Goal: Task Accomplishment & Management: Manage account settings

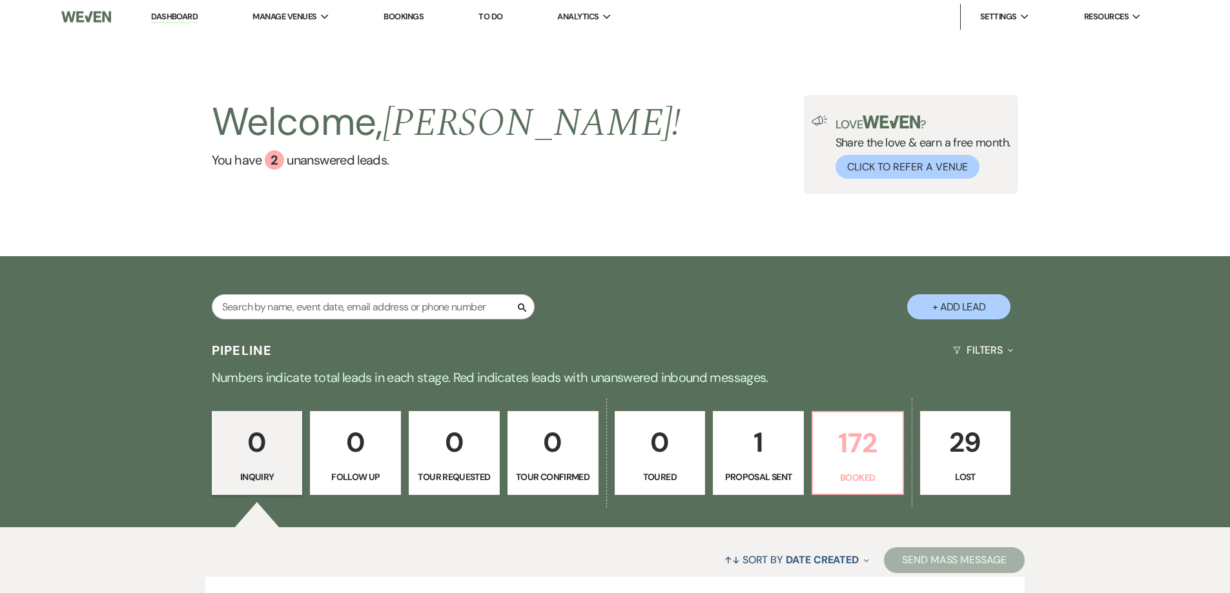
click at [828, 422] on p "172" at bounding box center [858, 443] width 74 height 43
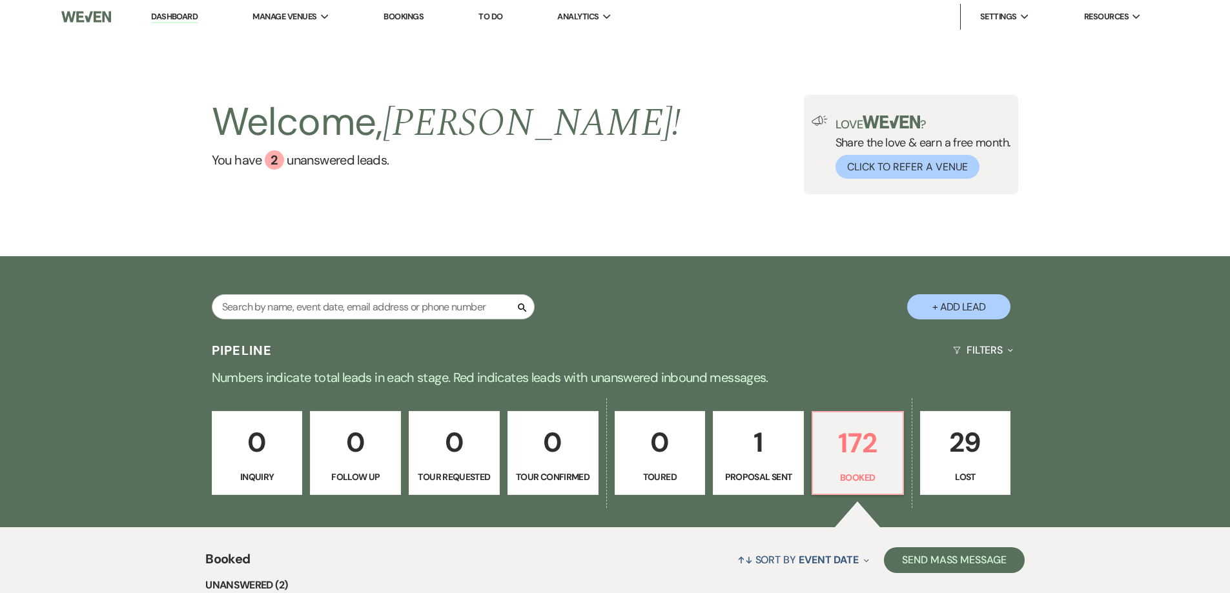
scroll to position [1320, 0]
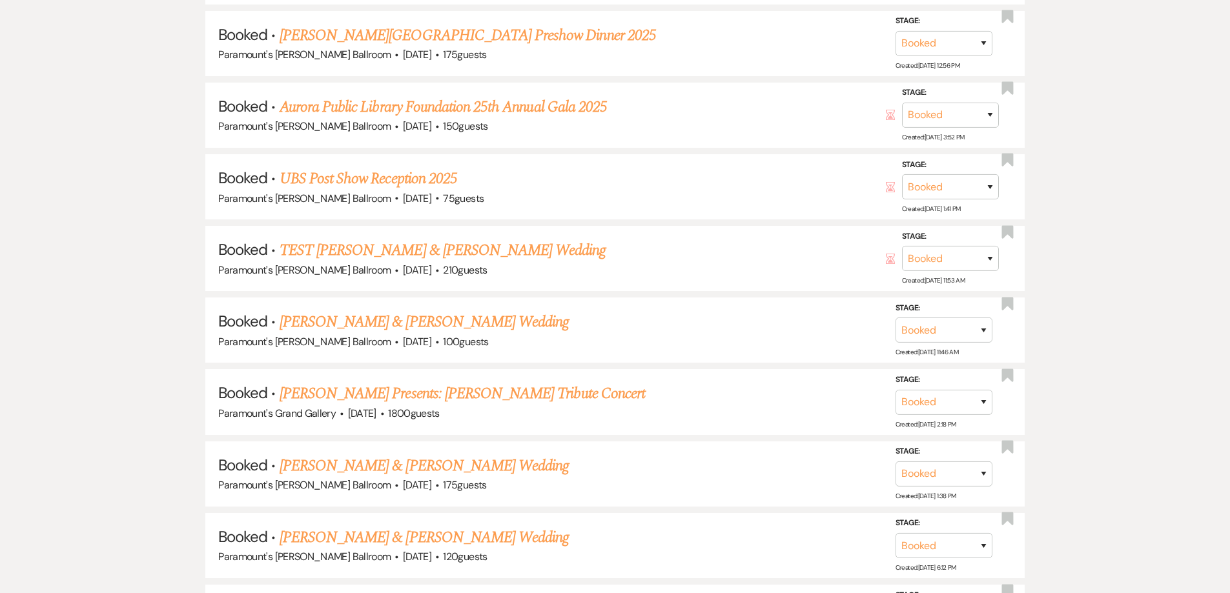
drag, startPoint x: 110, startPoint y: 246, endPoint x: 121, endPoint y: 148, distance: 98.1
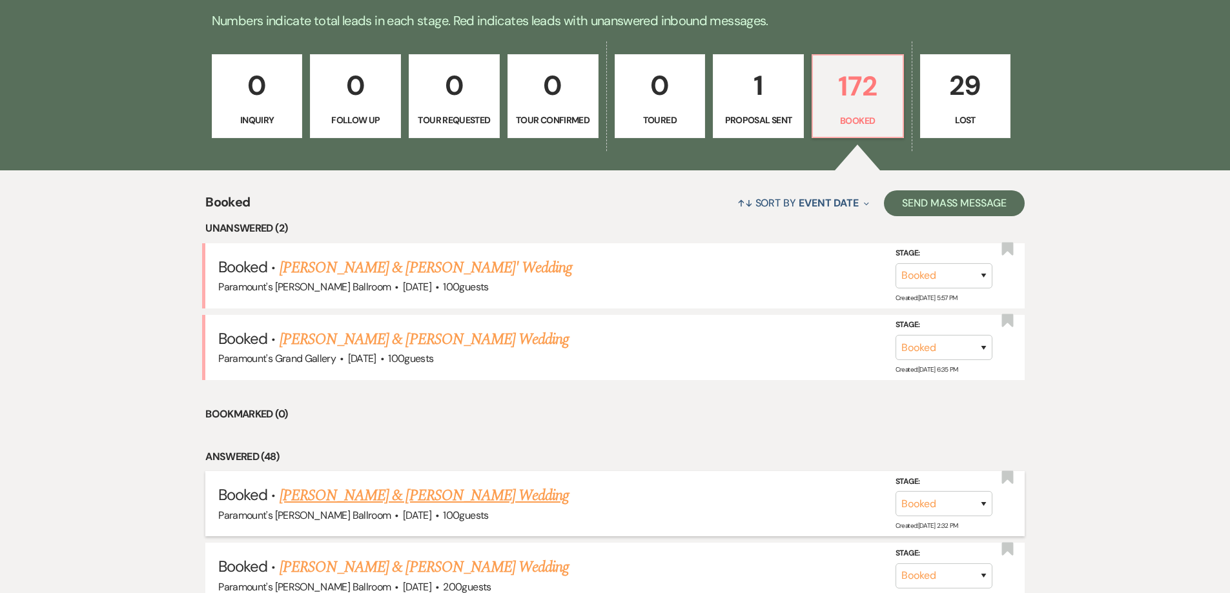
scroll to position [158, 0]
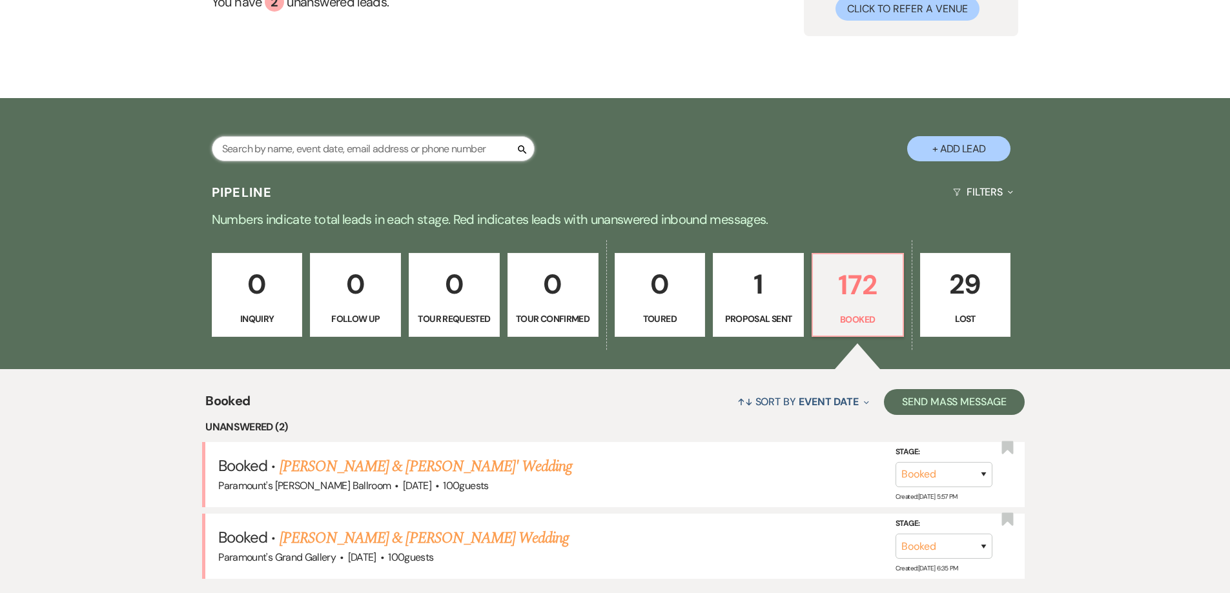
click at [372, 151] on input "text" at bounding box center [373, 148] width 323 height 25
type input "bell"
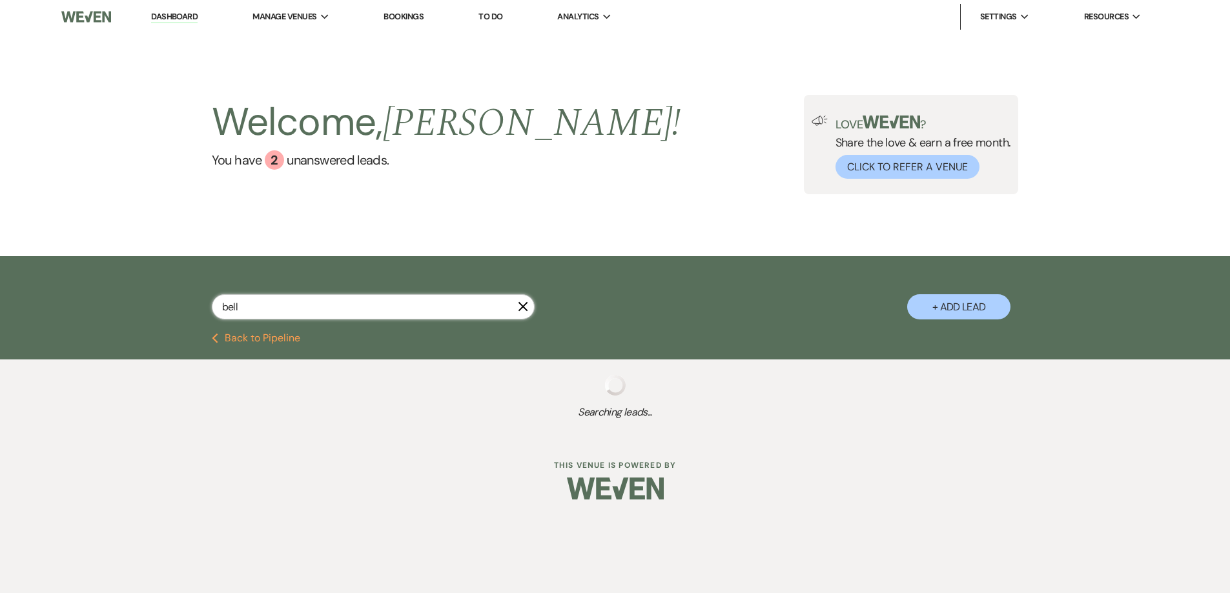
select select "8"
select select "11"
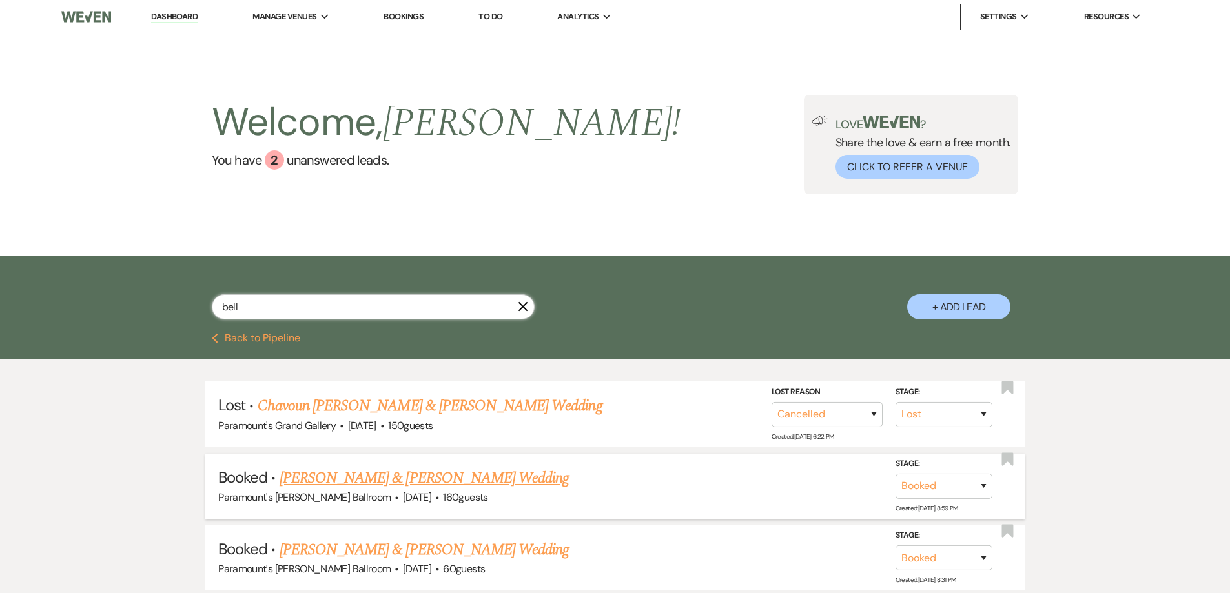
type input "bell"
click at [366, 463] on li "Booked · [PERSON_NAME] & [PERSON_NAME] Wedding Paramount's [PERSON_NAME] Ballro…" at bounding box center [614, 486] width 819 height 65
click at [366, 473] on link "[PERSON_NAME] & [PERSON_NAME] Wedding" at bounding box center [424, 478] width 289 height 23
